Goal: Find specific page/section

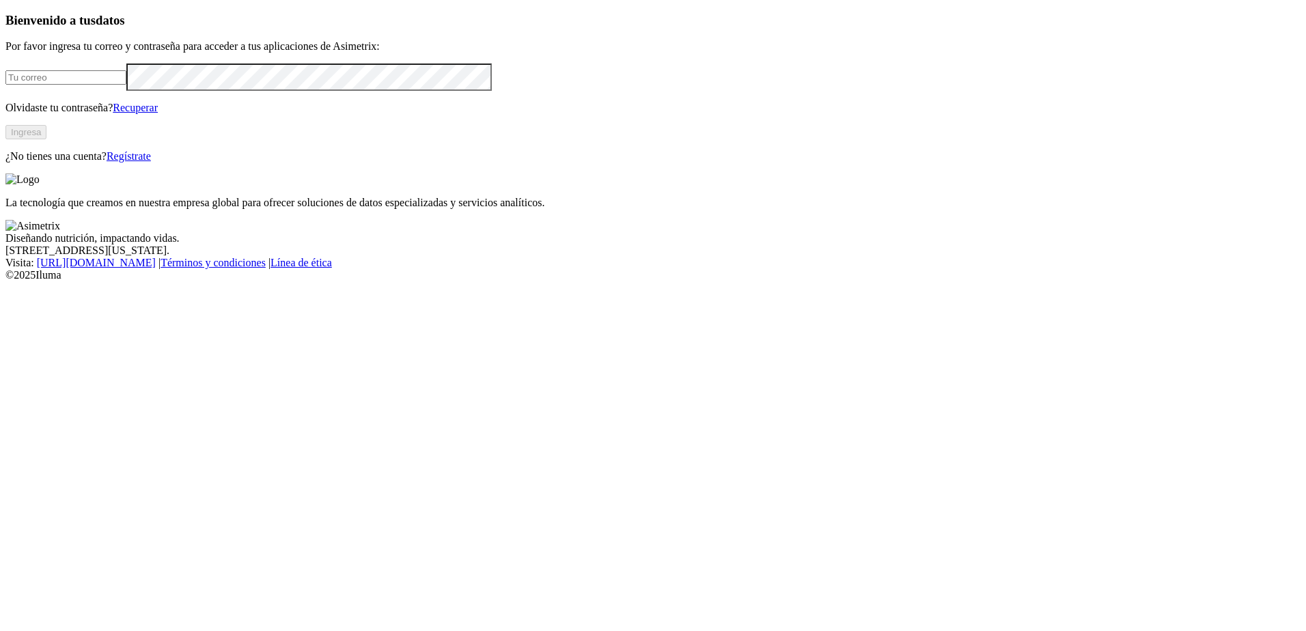
type input "[EMAIL_ADDRESS][DOMAIN_NAME]"
click at [46, 139] on button "Ingresa" at bounding box center [25, 132] width 41 height 14
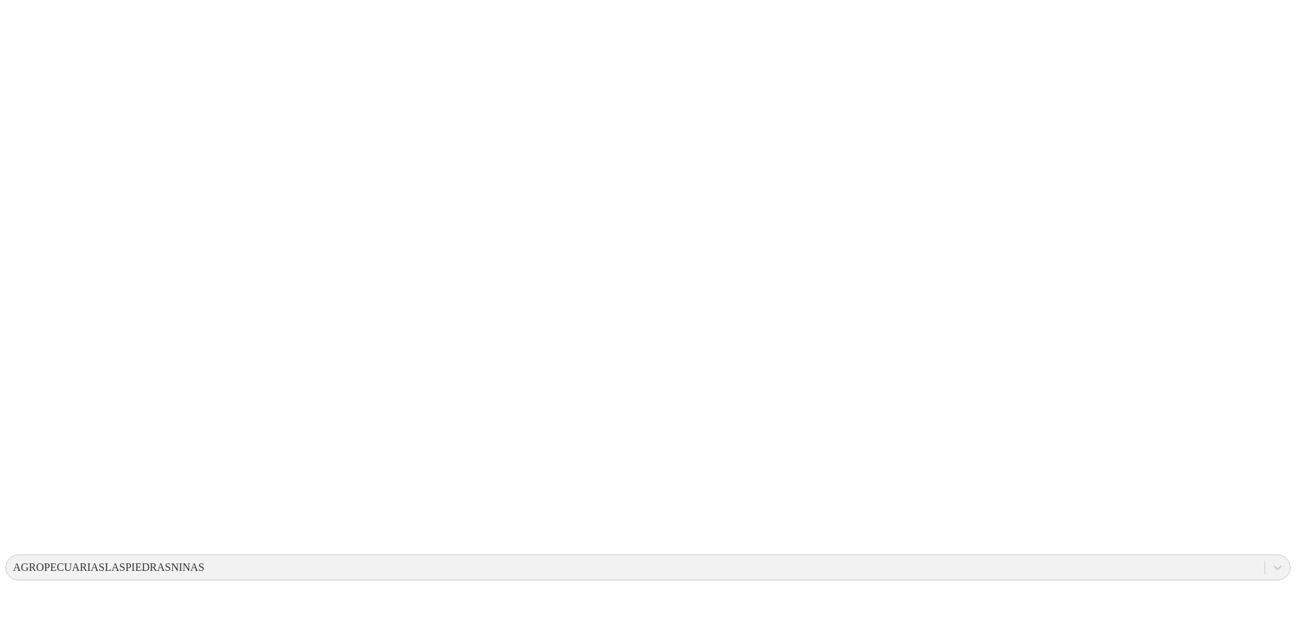
drag, startPoint x: 644, startPoint y: 212, endPoint x: 766, endPoint y: 270, distance: 135.0
drag, startPoint x: 488, startPoint y: 201, endPoint x: 937, endPoint y: 301, distance: 459.8
drag, startPoint x: 695, startPoint y: 234, endPoint x: 1173, endPoint y: 374, distance: 497.7
drag, startPoint x: 629, startPoint y: 193, endPoint x: 842, endPoint y: 323, distance: 249.8
drag, startPoint x: 596, startPoint y: 203, endPoint x: 847, endPoint y: 285, distance: 263.9
